Goal: Transaction & Acquisition: Purchase product/service

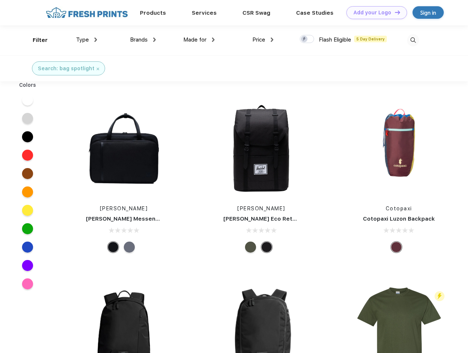
scroll to position [0, 0]
click at [374, 12] on link "Add your Logo Design Tool" at bounding box center [376, 12] width 61 height 13
click at [0, 0] on div "Design Tool" at bounding box center [0, 0] width 0 height 0
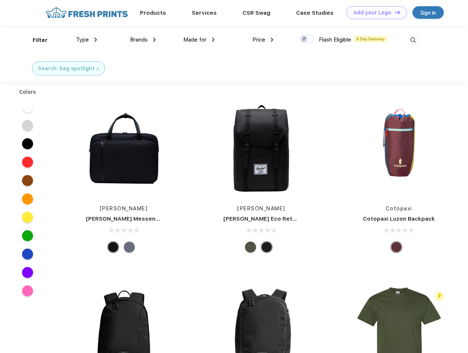
click at [394, 12] on link "Add your Logo Design Tool" at bounding box center [376, 12] width 61 height 13
click at [35, 40] on div "Filter" at bounding box center [40, 40] width 15 height 8
click at [87, 40] on span "Type" at bounding box center [82, 39] width 13 height 7
click at [143, 40] on span "Brands" at bounding box center [139, 39] width 18 height 7
click at [199, 40] on span "Made for" at bounding box center [194, 39] width 23 height 7
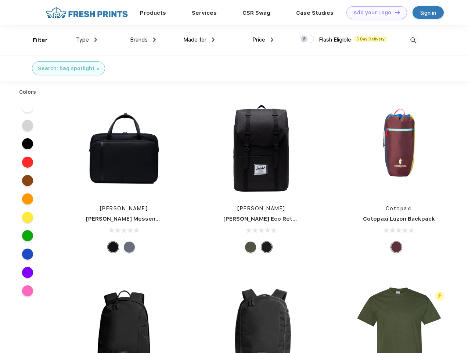
click at [263, 40] on span "Price" at bounding box center [258, 39] width 13 height 7
click at [307, 39] on div at bounding box center [307, 39] width 14 height 8
click at [305, 39] on input "checkbox" at bounding box center [302, 37] width 5 height 5
click at [413, 40] on img at bounding box center [413, 40] width 12 height 12
